Goal: Task Accomplishment & Management: Use online tool/utility

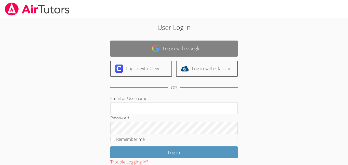
click at [167, 41] on link "Log in with Google" at bounding box center [173, 49] width 127 height 16
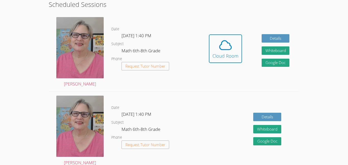
scroll to position [140, 0]
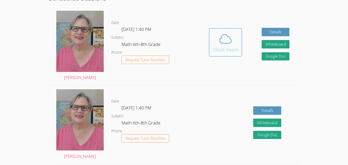
click at [223, 44] on icon at bounding box center [225, 39] width 14 height 14
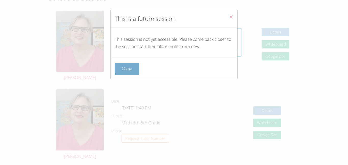
click at [123, 67] on button "Okay" at bounding box center [127, 69] width 24 height 12
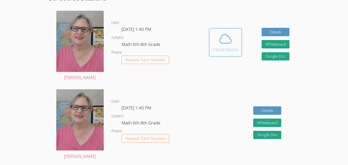
click at [215, 43] on span at bounding box center [225, 39] width 26 height 14
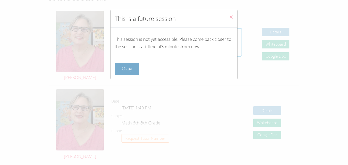
click at [132, 65] on button "Okay" at bounding box center [127, 69] width 24 height 12
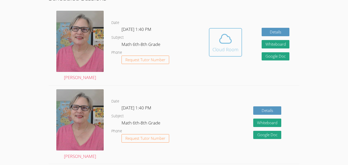
click at [215, 42] on span at bounding box center [225, 39] width 26 height 14
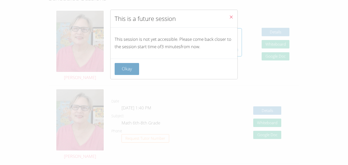
click at [128, 68] on button "Okay" at bounding box center [127, 69] width 24 height 12
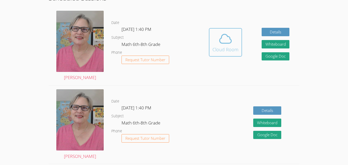
click at [230, 38] on icon at bounding box center [226, 38] width 12 height 9
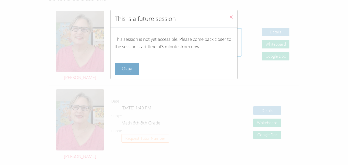
click at [131, 71] on button "Okay" at bounding box center [127, 69] width 24 height 12
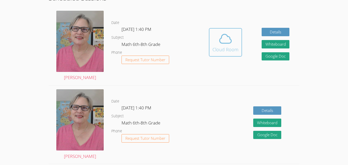
click at [233, 49] on div "Cloud Room" at bounding box center [225, 49] width 26 height 7
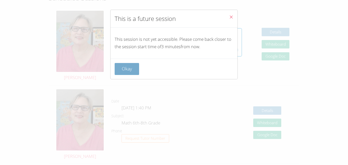
click at [132, 73] on button "Okay" at bounding box center [127, 69] width 24 height 12
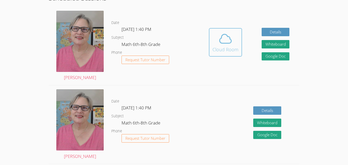
click at [223, 50] on div "Cloud Room" at bounding box center [225, 49] width 26 height 7
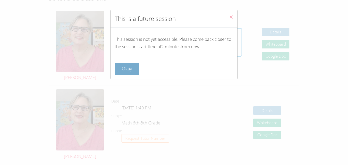
click at [119, 65] on button "Okay" at bounding box center [127, 69] width 24 height 12
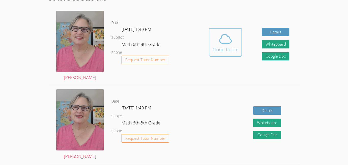
click at [228, 52] on div "Cloud Room" at bounding box center [225, 49] width 26 height 7
click at [219, 56] on button "Cloud Room" at bounding box center [225, 42] width 33 height 29
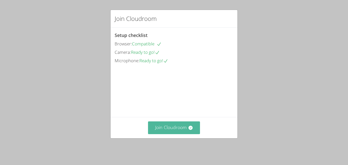
click at [188, 130] on icon at bounding box center [190, 127] width 5 height 5
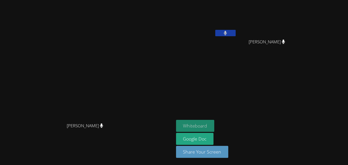
click at [214, 123] on button "Whiteboard" at bounding box center [195, 126] width 38 height 12
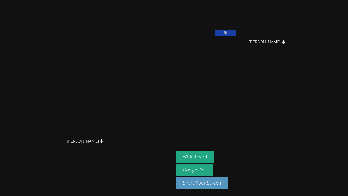
click at [279, 112] on aside "[PERSON_NAME] Compo [PERSON_NAME] Whiteboard Google Doc Share Your Screen" at bounding box center [237, 98] width 127 height 196
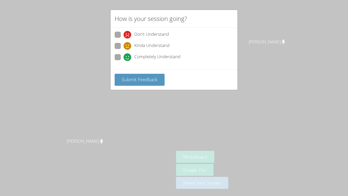
click at [124, 61] on span at bounding box center [124, 61] width 0 height 0
click at [124, 58] on input "Completely Understand" at bounding box center [126, 56] width 4 height 4
radio input "true"
click at [144, 77] on span "Submit Feedback" at bounding box center [140, 79] width 36 height 6
